Goal: Information Seeking & Learning: Understand process/instructions

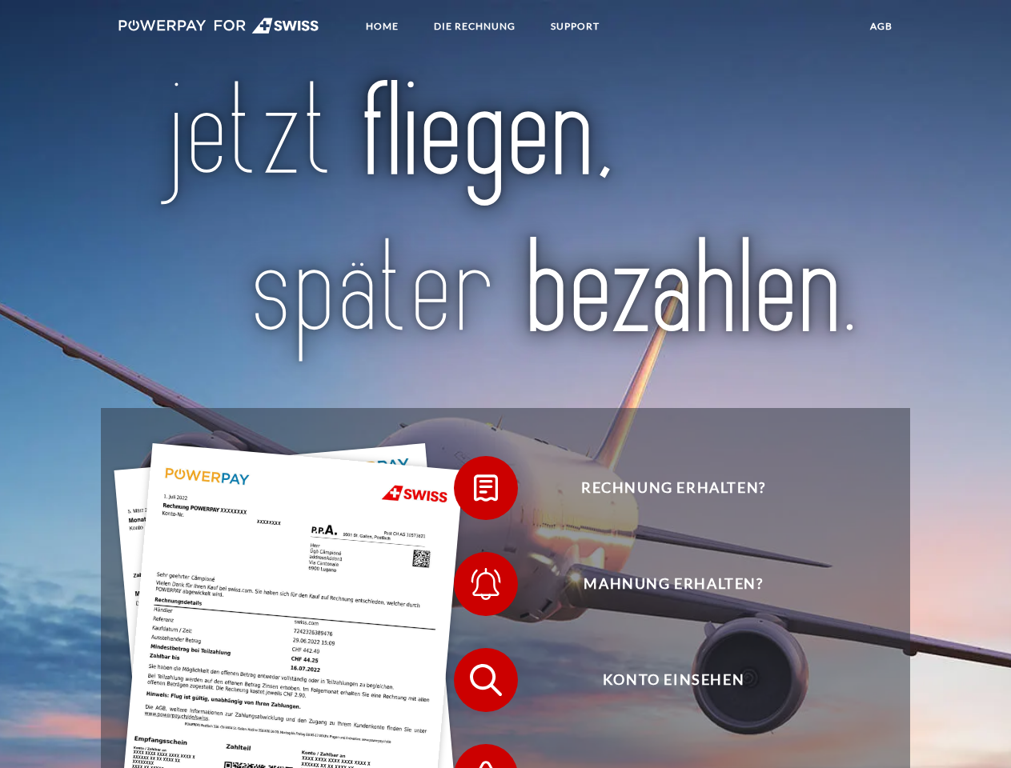
click at [219, 28] on img at bounding box center [218, 26] width 201 height 16
click at [474, 492] on span at bounding box center [462, 488] width 80 height 80
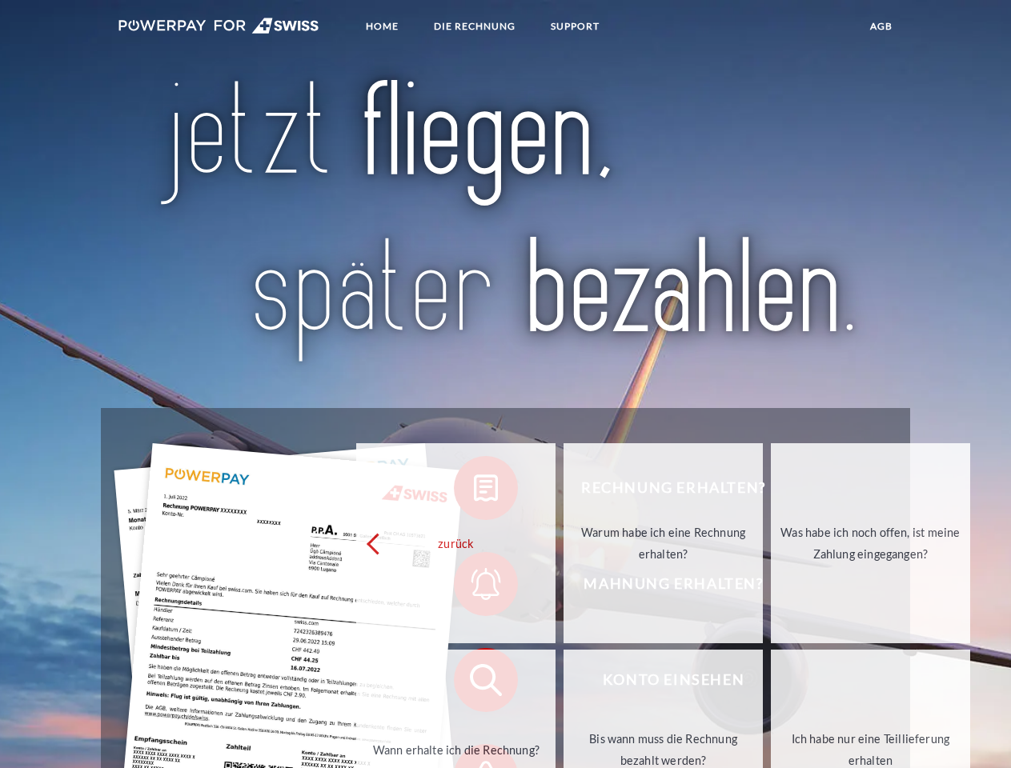
click at [474, 588] on div "zurück Warum habe ich eine Rechnung erhalten? Was habe ich noch offen, ist mein…" at bounding box center [664, 646] width 647 height 413
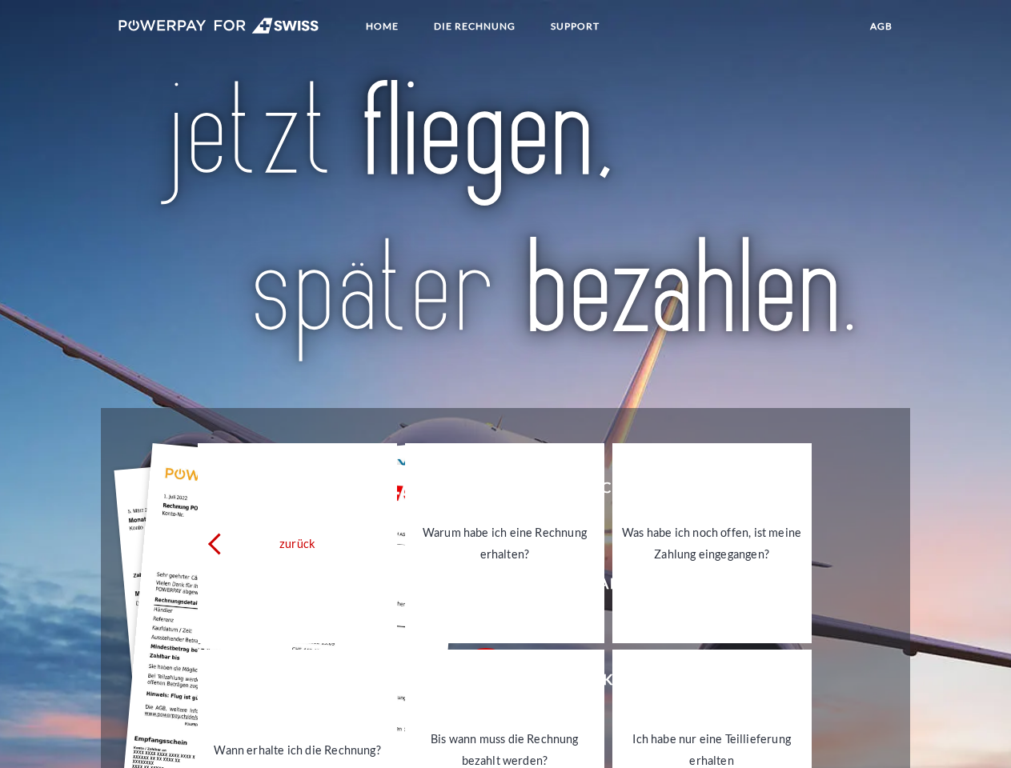
click at [474, 684] on link "Bis wann muss die Rechnung bezahlt werden?" at bounding box center [504, 750] width 199 height 200
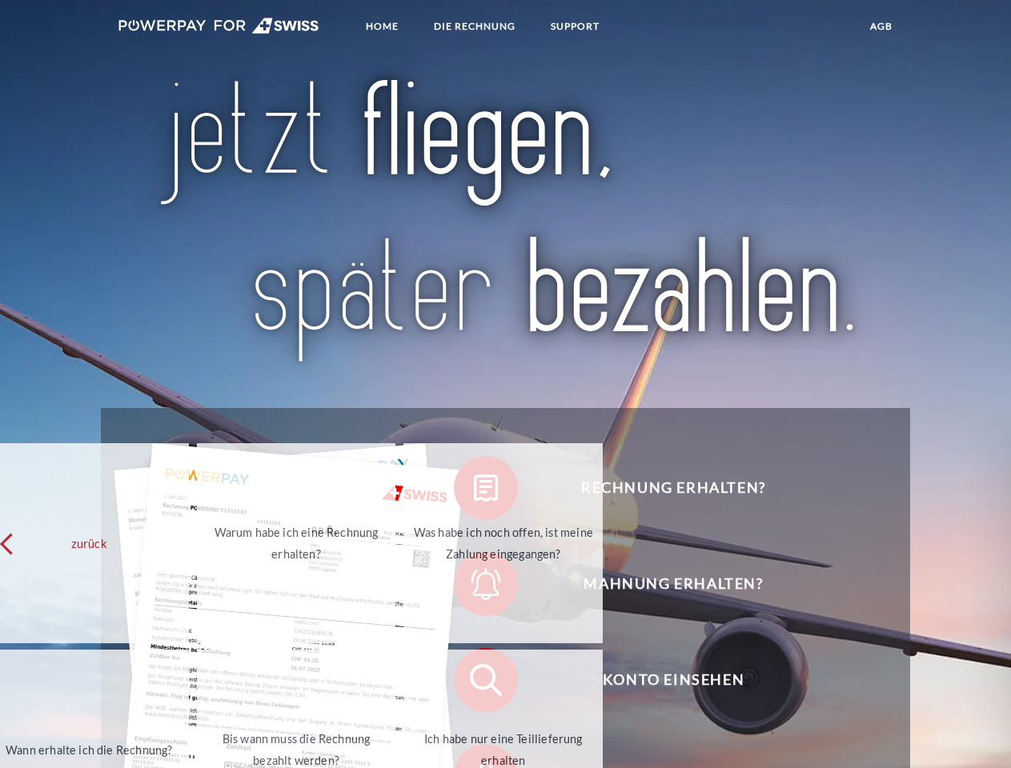
click at [474, 754] on span at bounding box center [462, 776] width 80 height 80
